Goal: Check status: Check status

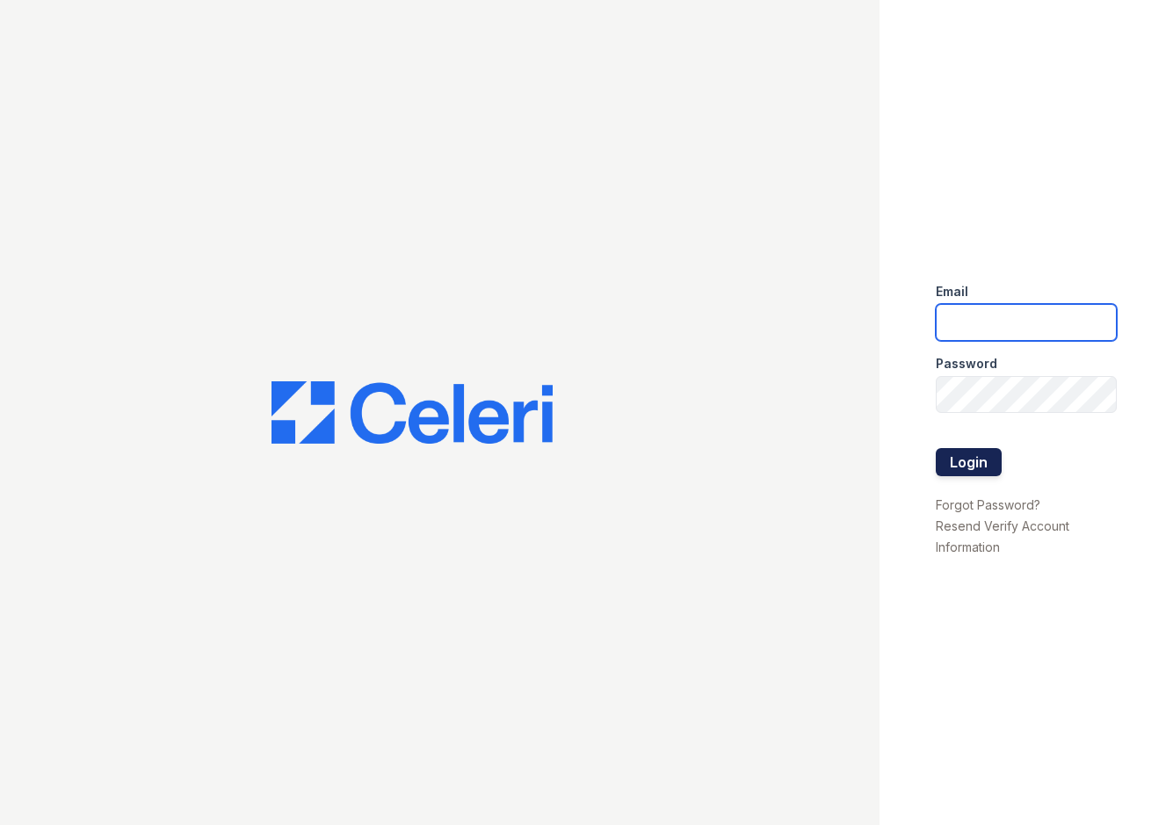
type input "jadastallings@spmlv.com"
click at [968, 448] on button "Login" at bounding box center [969, 462] width 66 height 28
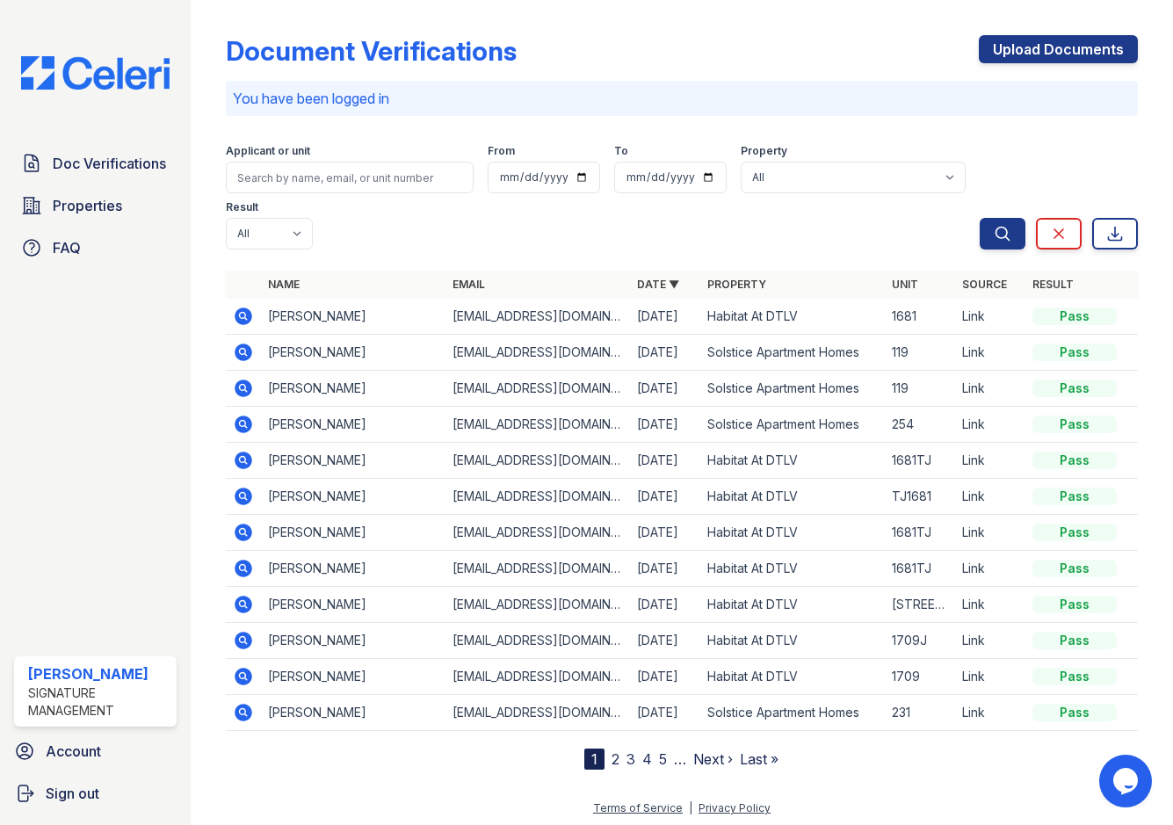
click at [247, 312] on icon at bounding box center [244, 317] width 18 height 18
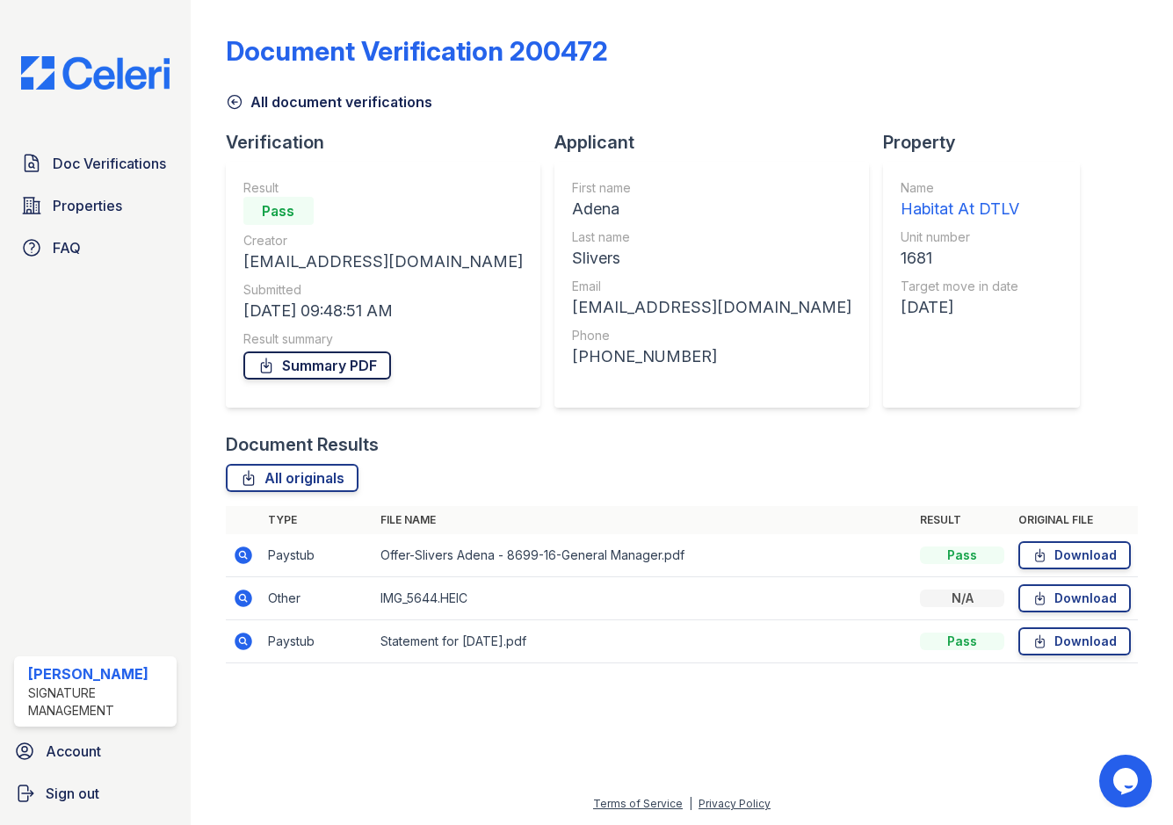
click at [345, 369] on link "Summary PDF" at bounding box center [317, 366] width 148 height 28
click at [233, 637] on icon at bounding box center [243, 641] width 21 height 21
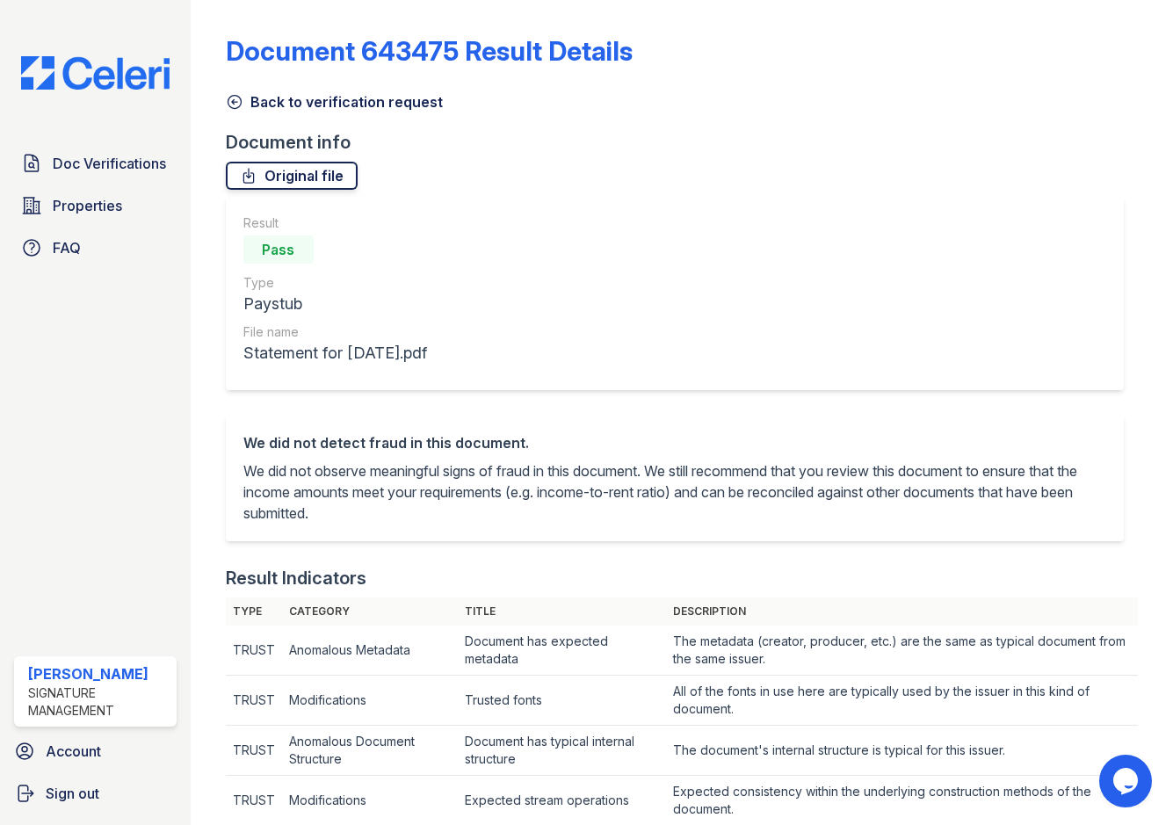
click at [325, 171] on link "Original file" at bounding box center [292, 176] width 132 height 28
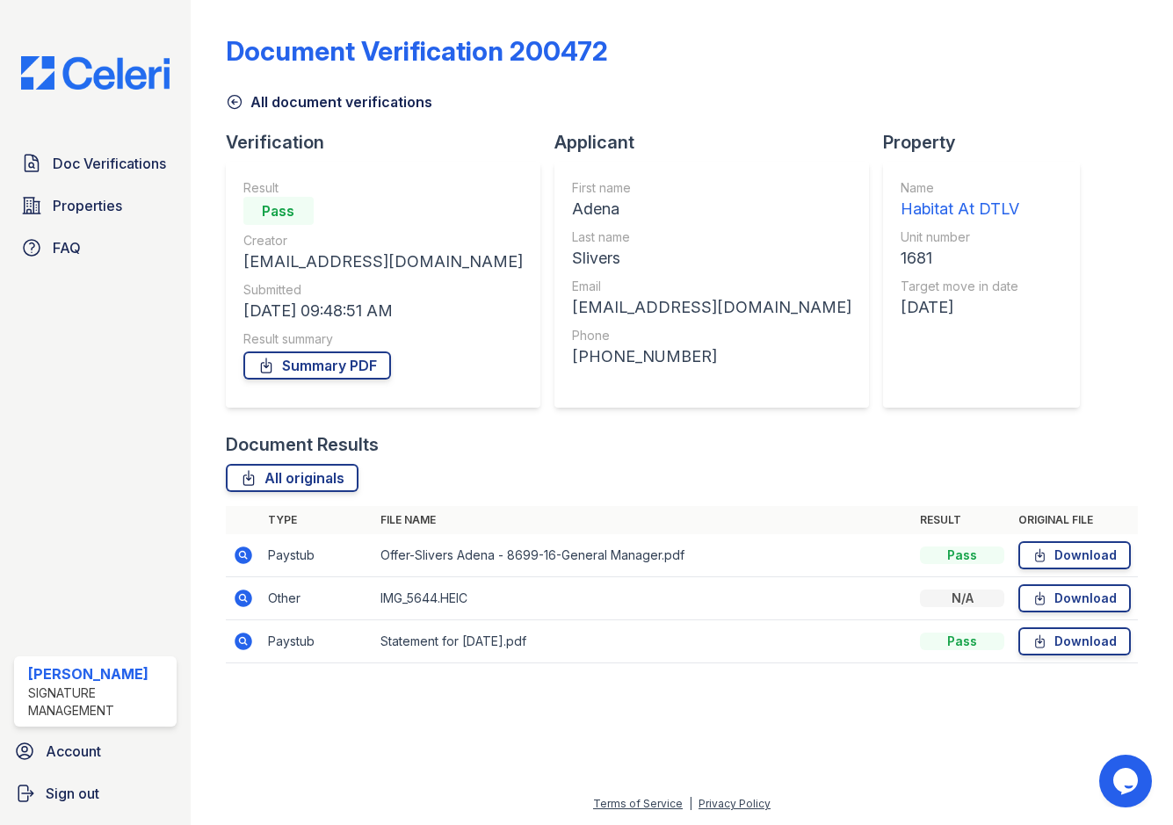
click at [237, 596] on icon at bounding box center [244, 599] width 18 height 18
click at [250, 559] on icon at bounding box center [244, 556] width 18 height 18
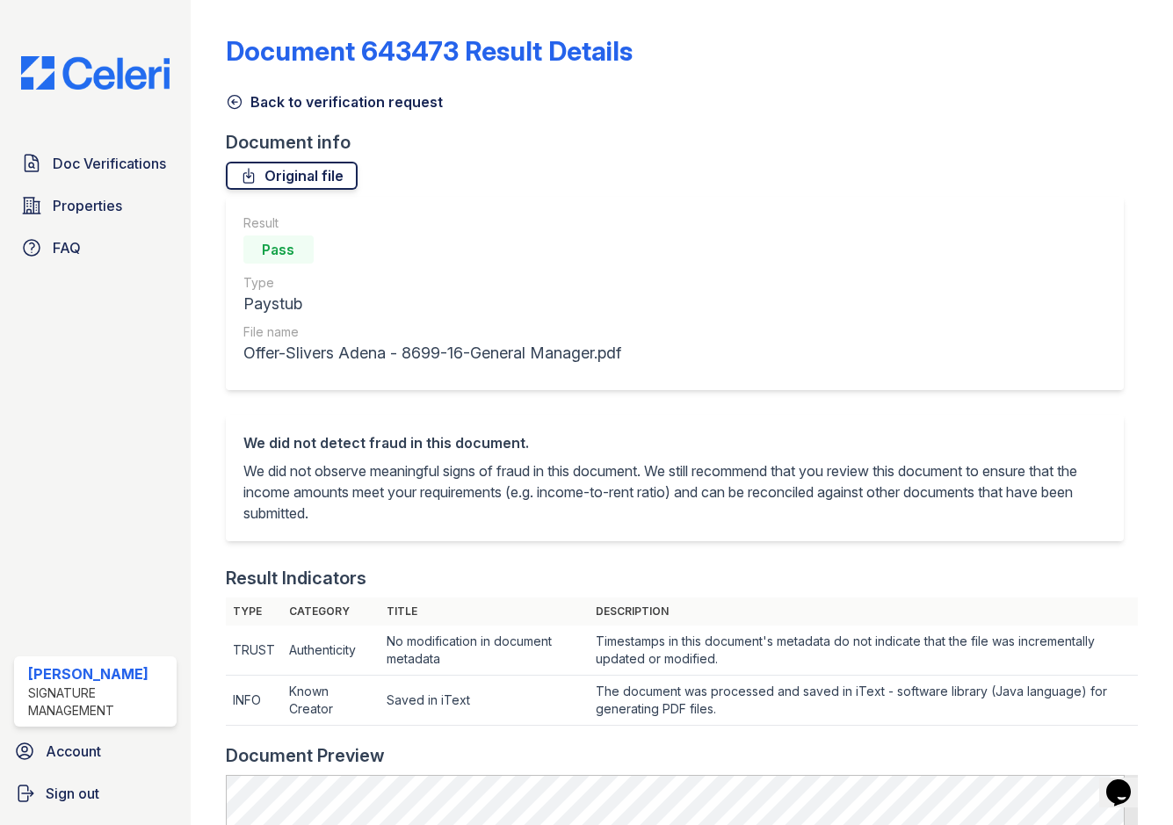
click at [303, 185] on link "Original file" at bounding box center [292, 176] width 132 height 28
click at [238, 90] on div "Back to verification request" at bounding box center [682, 97] width 912 height 32
